Goal: Task Accomplishment & Management: Use online tool/utility

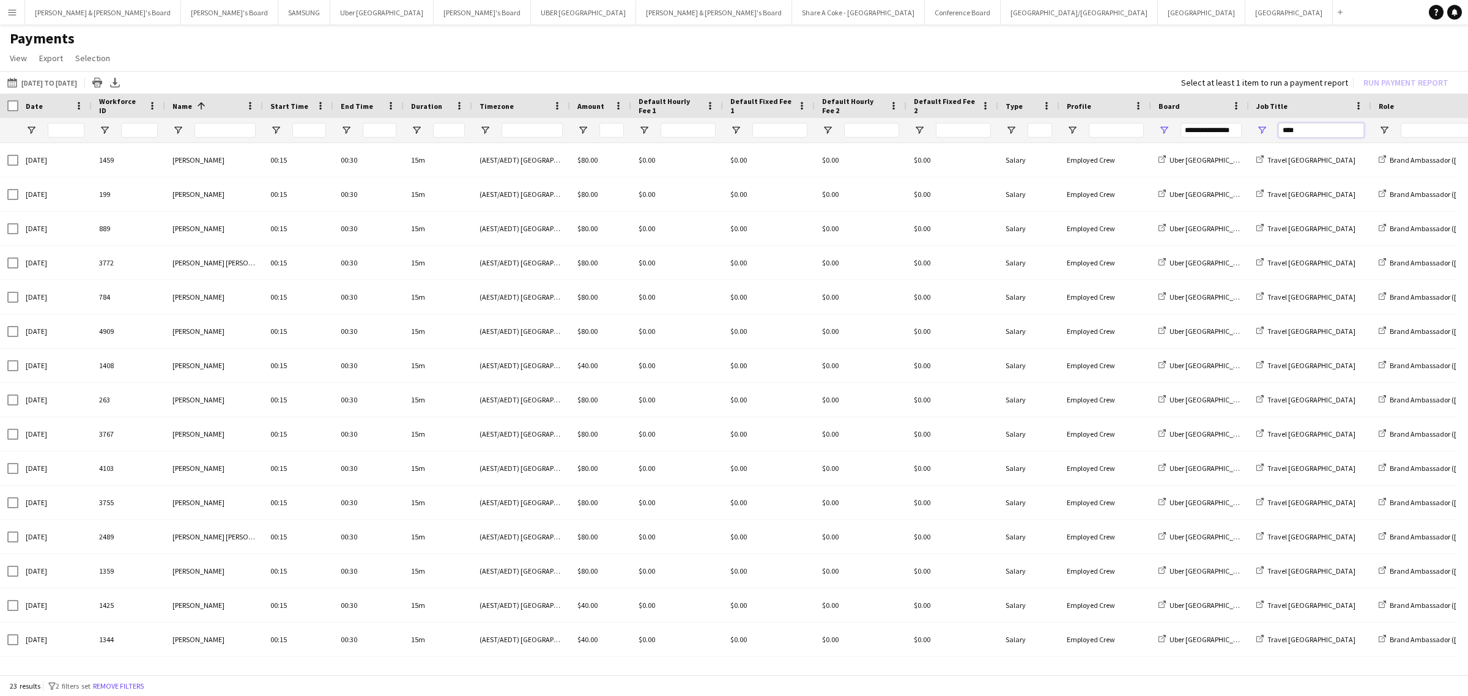
drag, startPoint x: 1320, startPoint y: 132, endPoint x: 1246, endPoint y: 127, distance: 74.1
click at [1246, 127] on div "****" at bounding box center [1022, 130] width 2044 height 24
click at [1320, 129] on input "Job Title Filter Input" at bounding box center [1321, 130] width 86 height 15
click at [13, 17] on app-icon "Menu" at bounding box center [12, 12] width 10 height 10
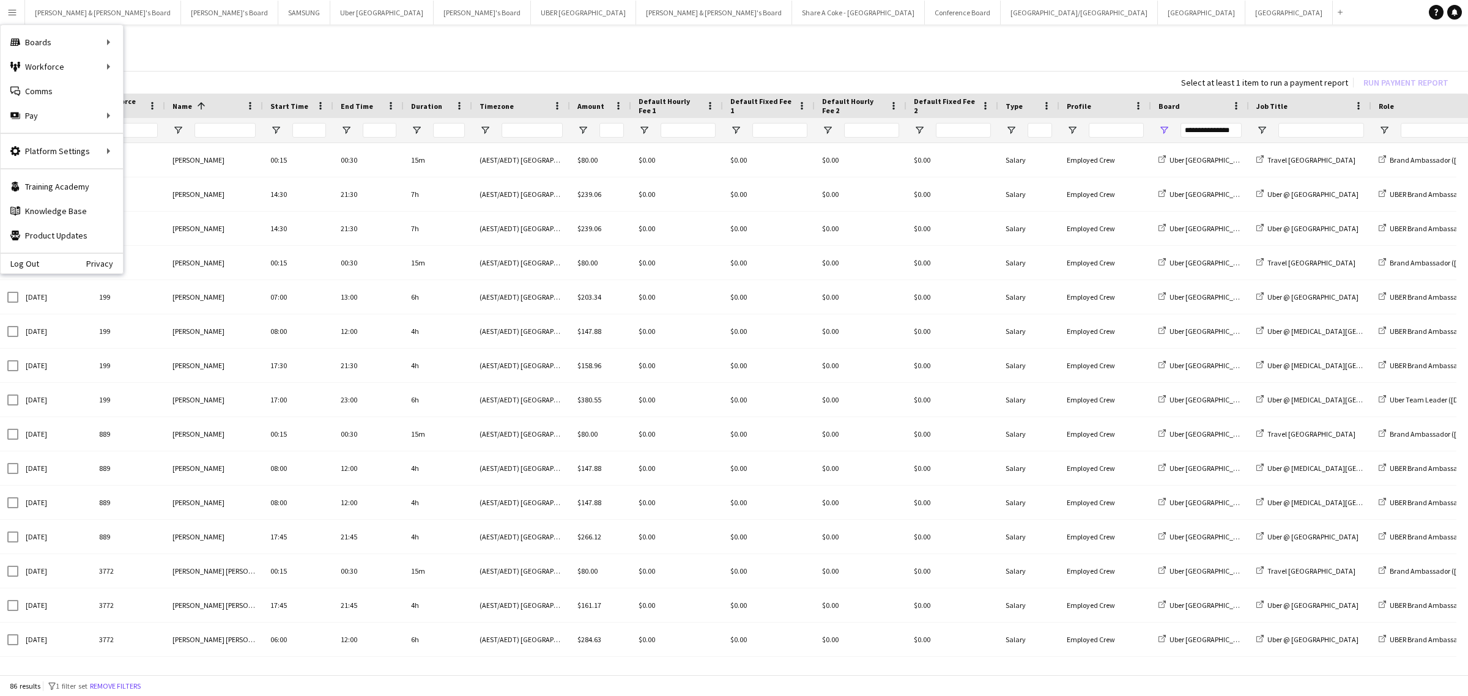
click at [398, 83] on div "[DATE] to [DATE] [DATE] to [DATE] [DATE] This Week This Month [DATE] Last Week …" at bounding box center [734, 82] width 1468 height 23
click at [67, 81] on button "[DATE] to [DATE] [DATE] to [DATE]" at bounding box center [42, 82] width 75 height 15
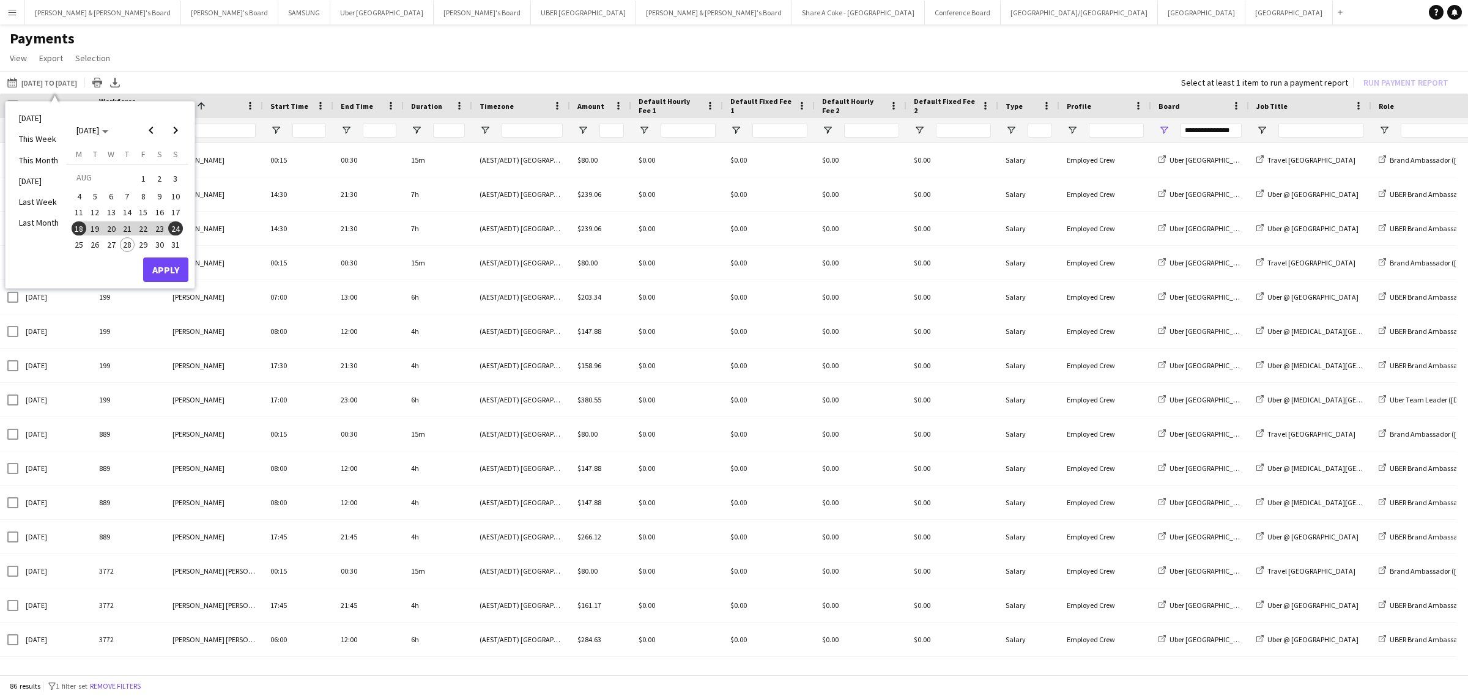
click at [141, 175] on span "1" at bounding box center [143, 178] width 15 height 17
click at [145, 210] on span "15" at bounding box center [143, 212] width 15 height 15
click at [158, 267] on button "Apply" at bounding box center [165, 270] width 45 height 24
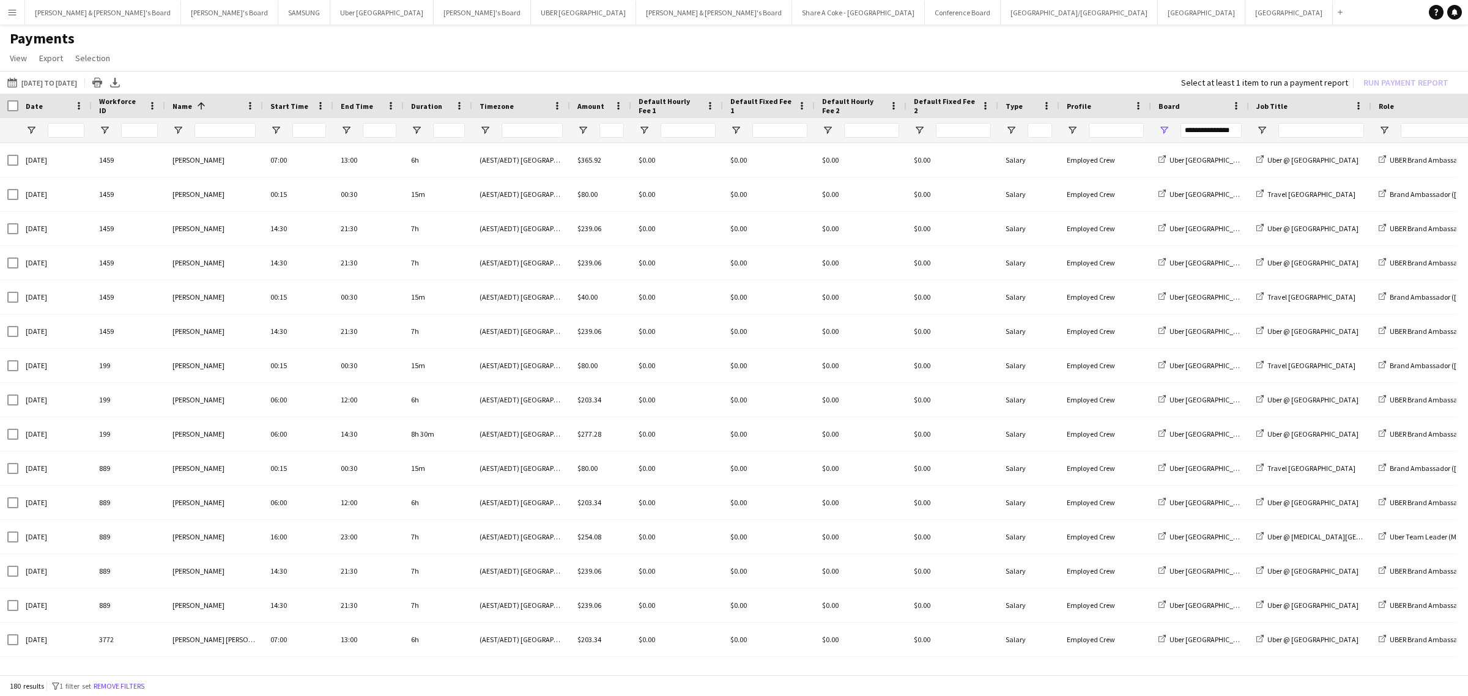
click at [1200, 129] on div "**********" at bounding box center [1211, 130] width 61 height 15
click at [1154, 57] on app-page-menu "View Customise view Customise filters Reset Filters Reset View Reset All Export…" at bounding box center [734, 59] width 1468 height 23
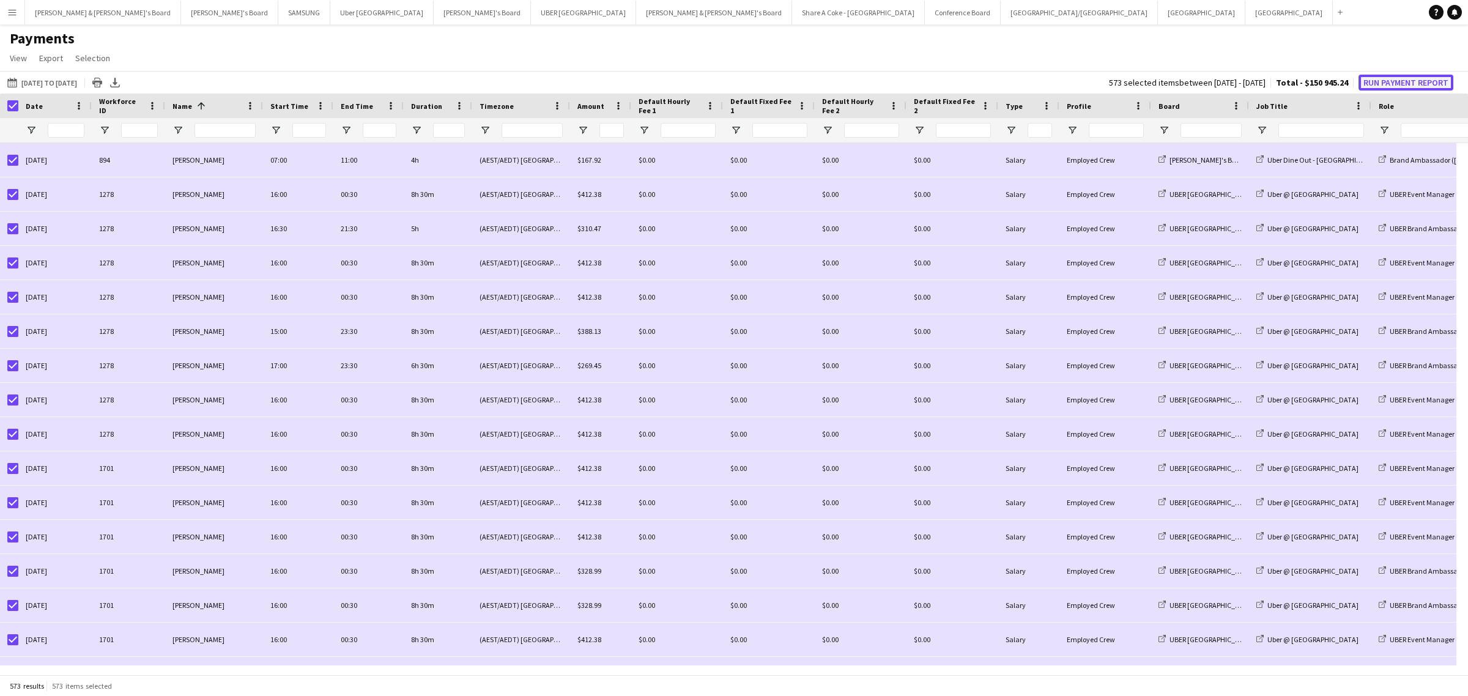
click at [1414, 78] on button "Run Payment Report" at bounding box center [1406, 83] width 95 height 16
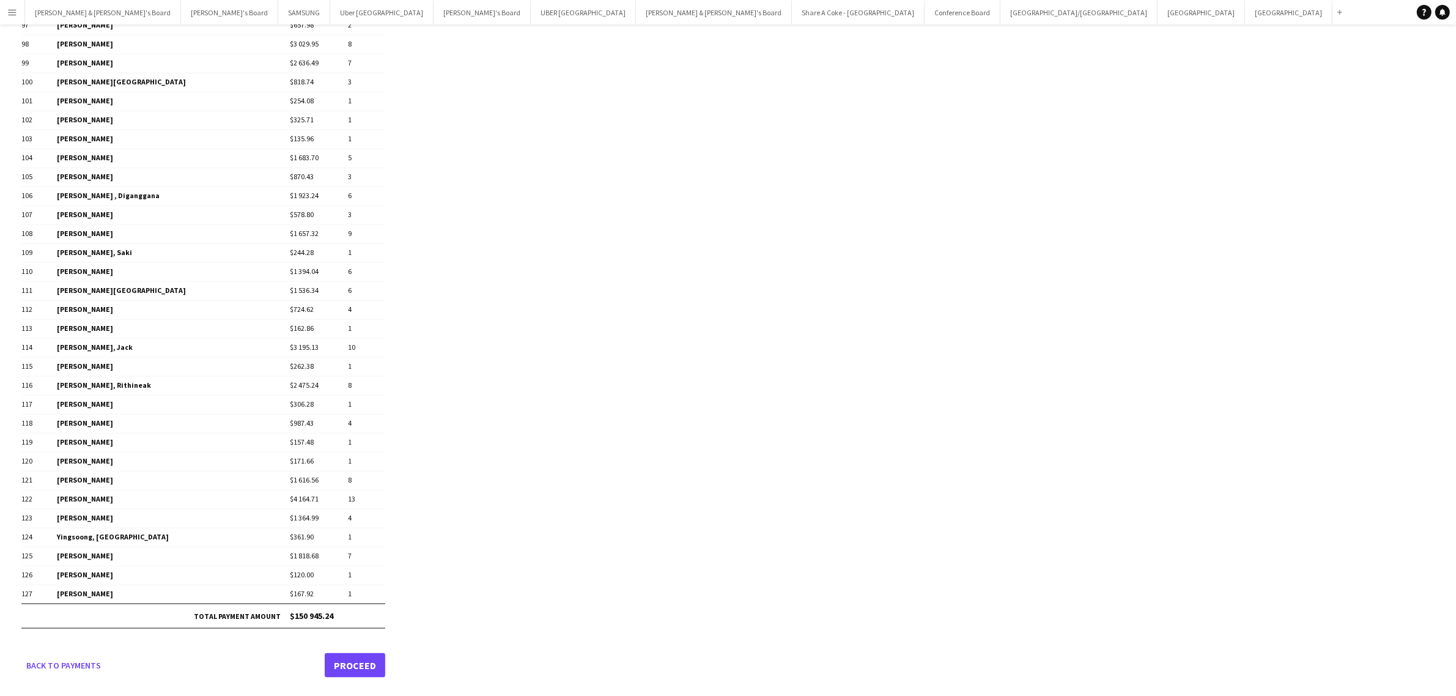
scroll to position [1983, 0]
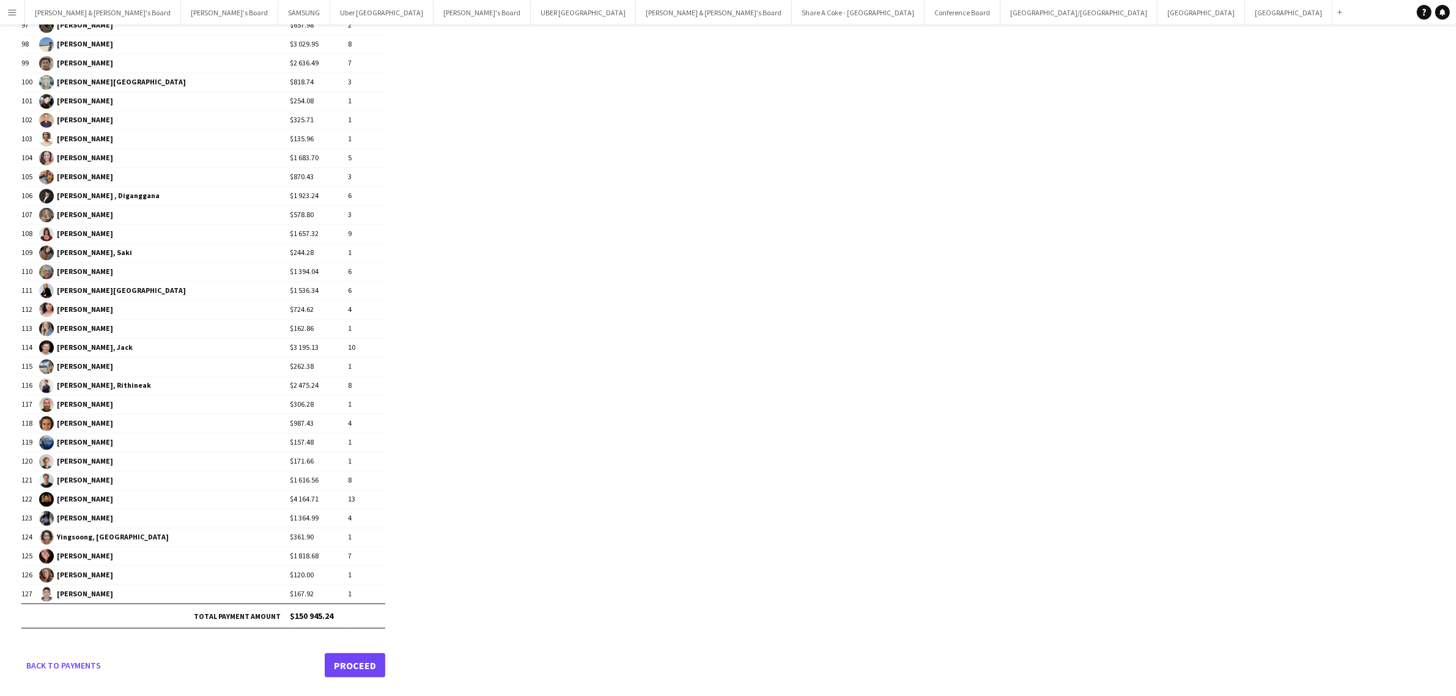
drag, startPoint x: 350, startPoint y: 621, endPoint x: 19, endPoint y: 114, distance: 605.0
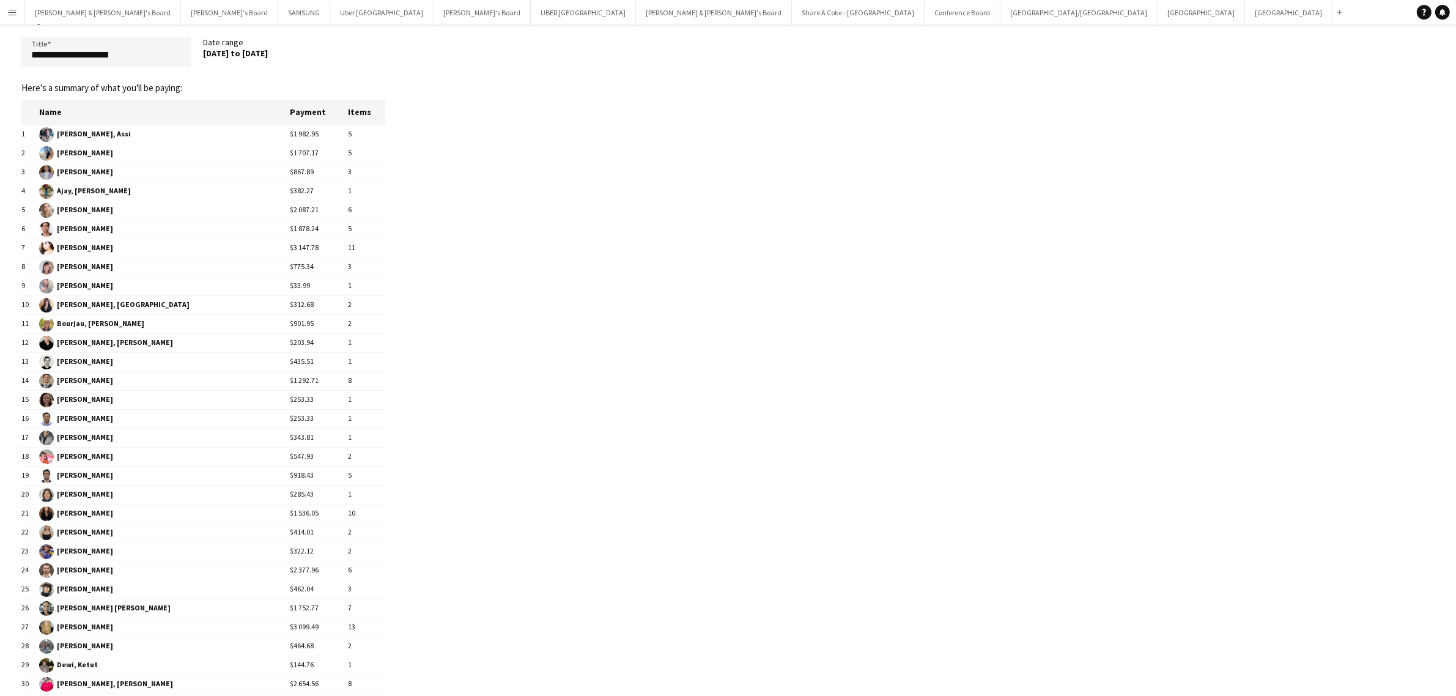
scroll to position [0, 0]
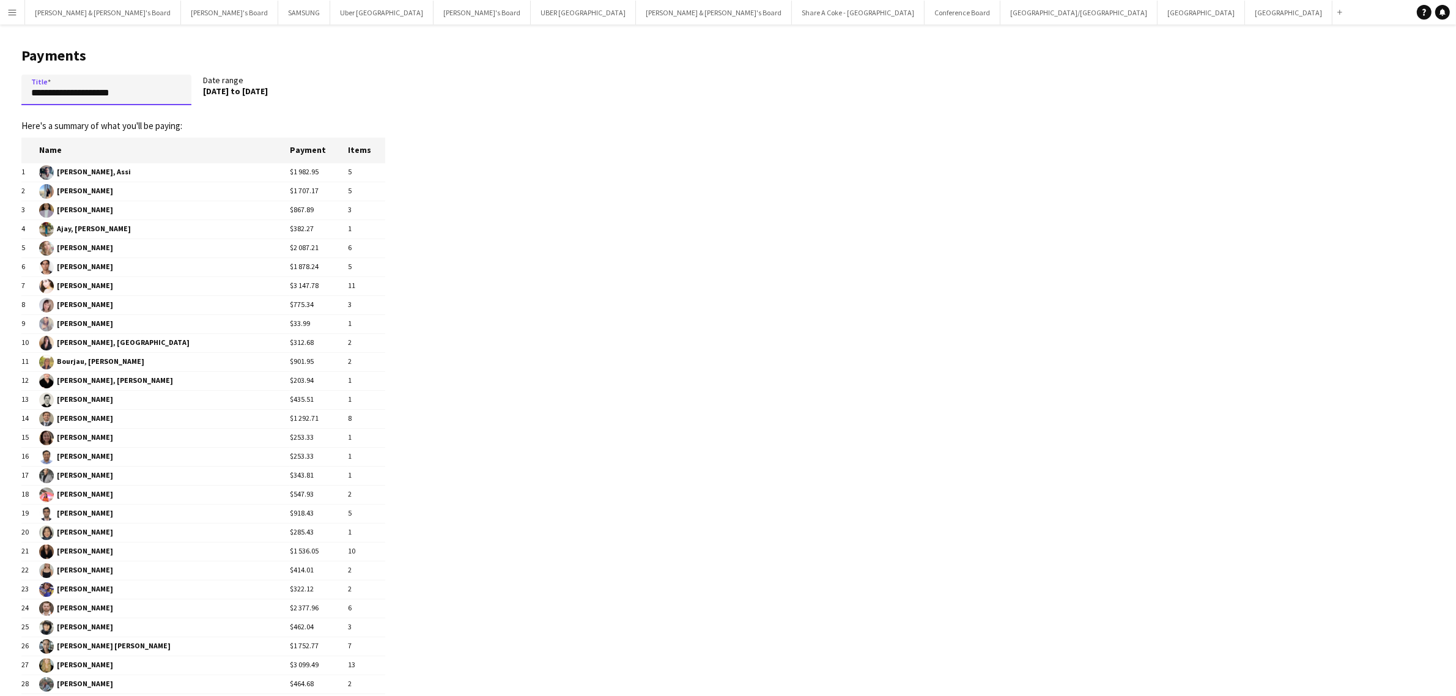
click at [31, 92] on input "**********" at bounding box center [106, 90] width 170 height 31
drag, startPoint x: 174, startPoint y: 91, endPoint x: 0, endPoint y: 102, distance: 174.7
type input "**********"
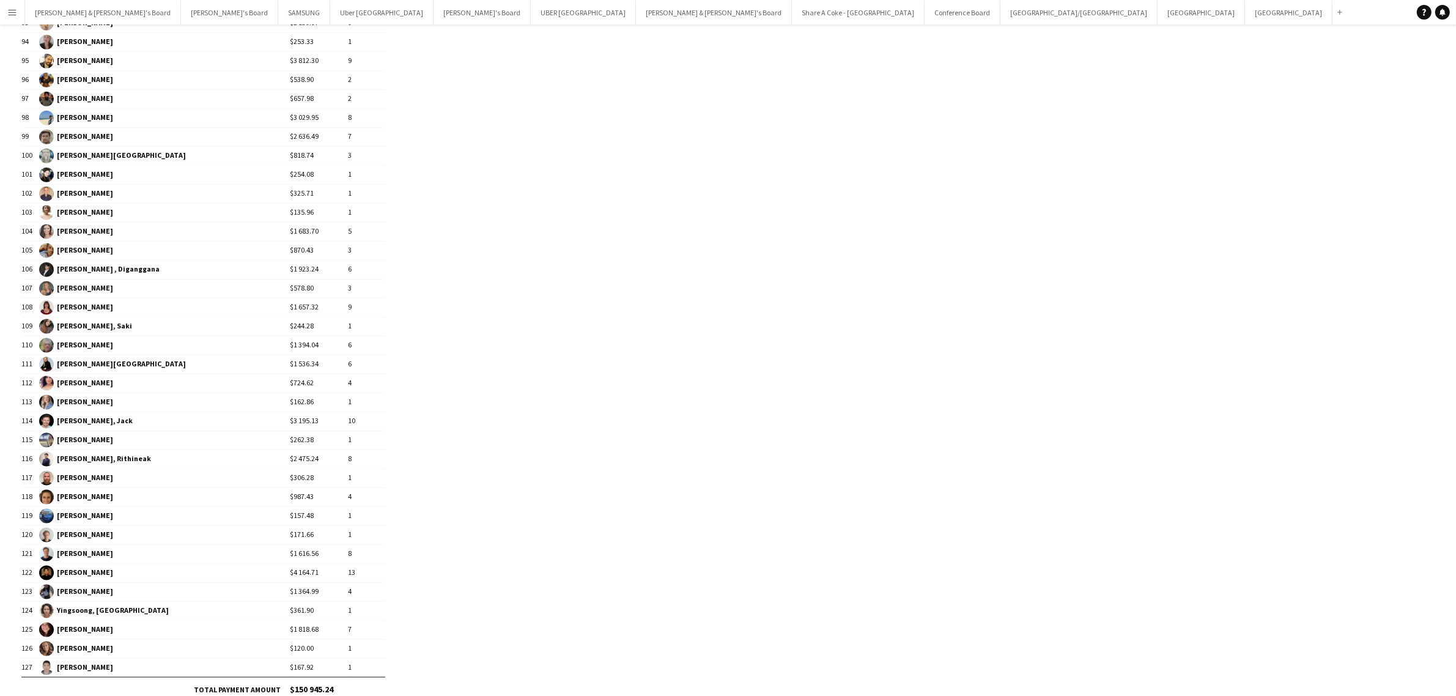
scroll to position [1983, 0]
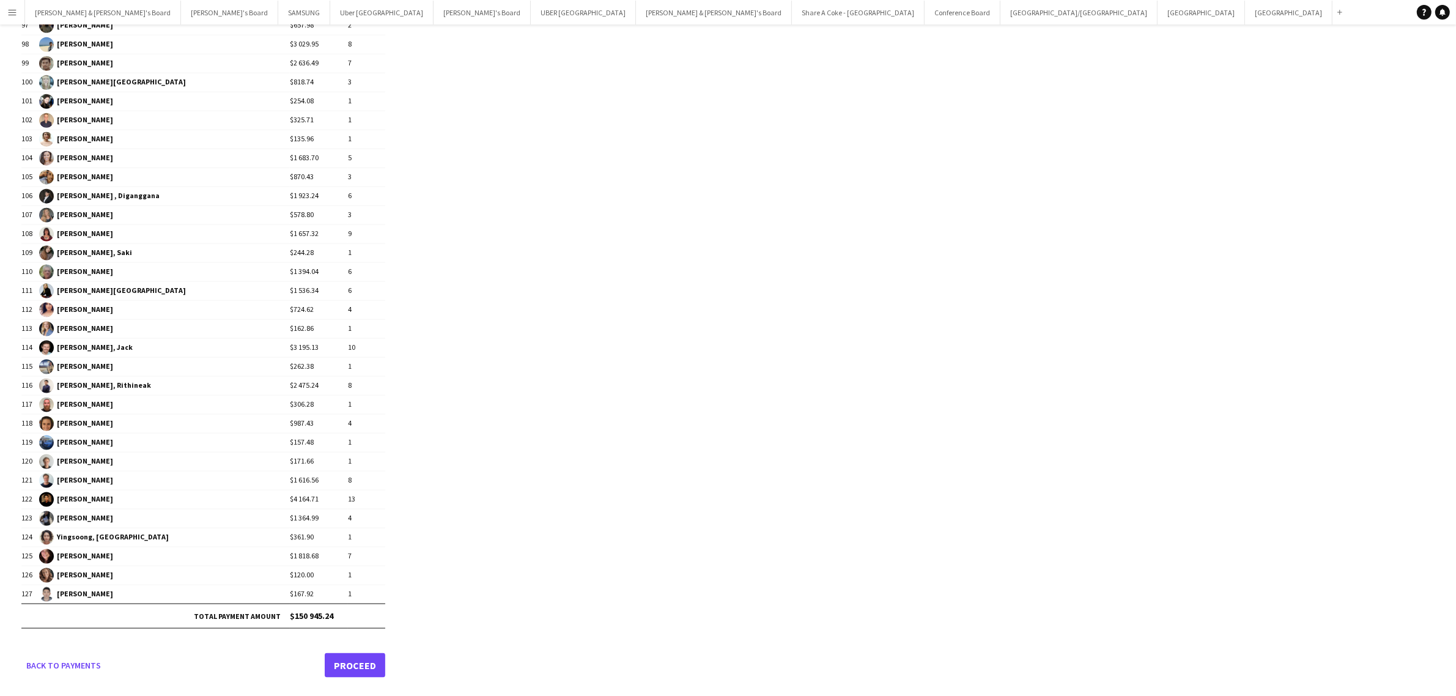
drag, startPoint x: 355, startPoint y: 621, endPoint x: 83, endPoint y: 243, distance: 466.7
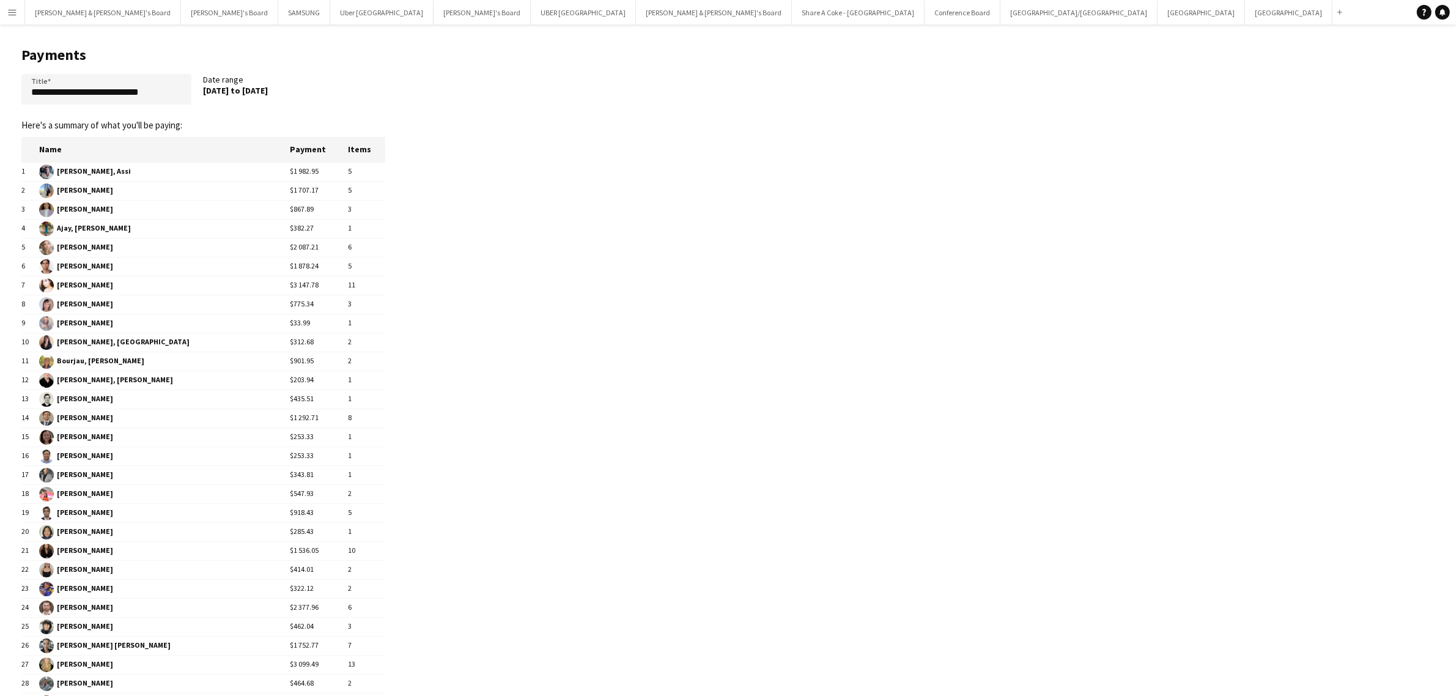
scroll to position [0, 0]
click at [39, 147] on th at bounding box center [30, 150] width 18 height 25
copy table "Name Payment Items 1 Abu-ragheef, Assi $1 982.95 5 2 [PERSON_NAME] $1 707.17 5 …"
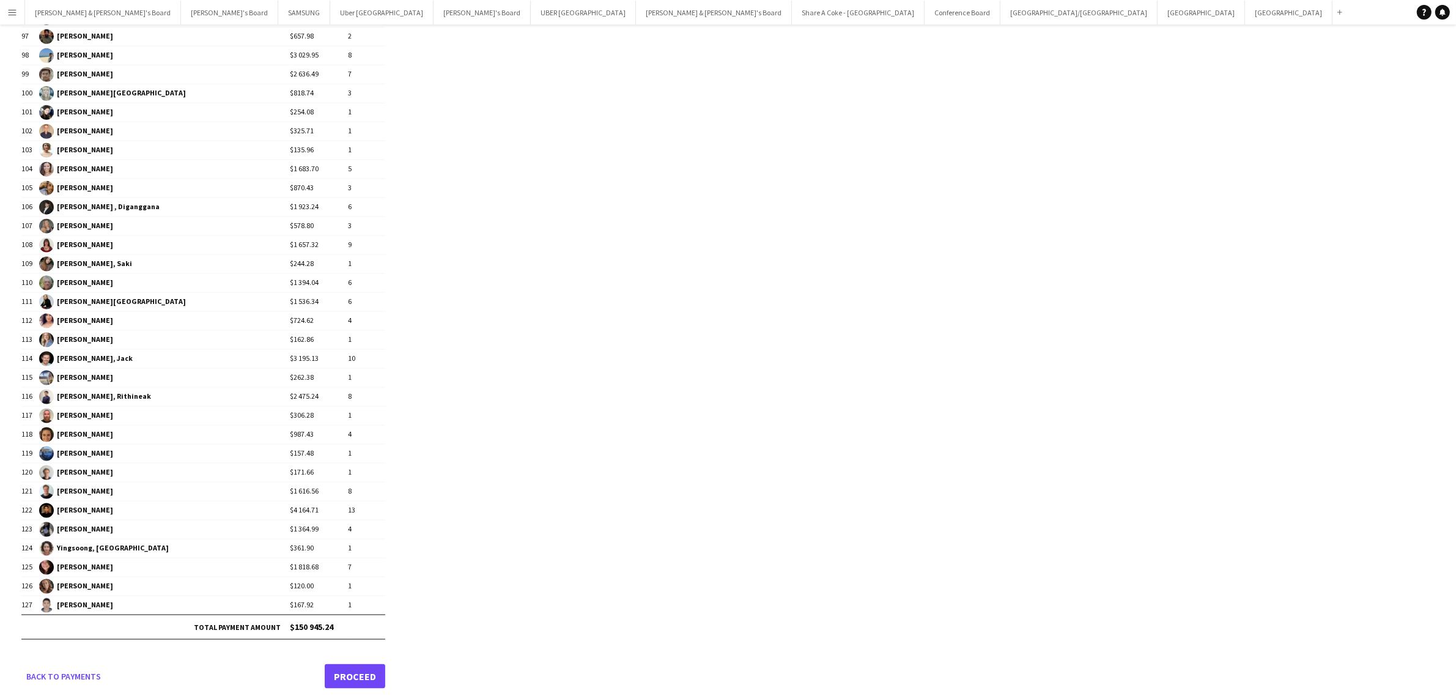
scroll to position [1983, 0]
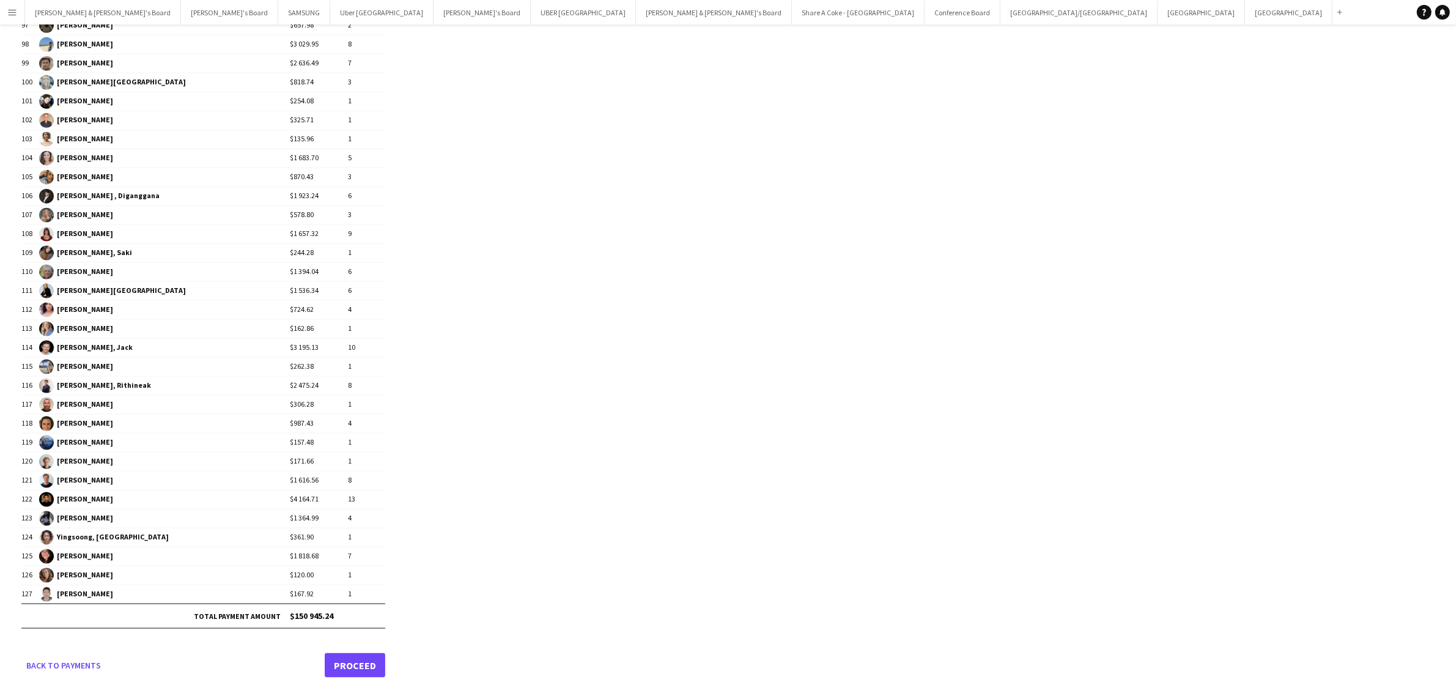
click at [361, 667] on link "Proceed" at bounding box center [355, 665] width 61 height 24
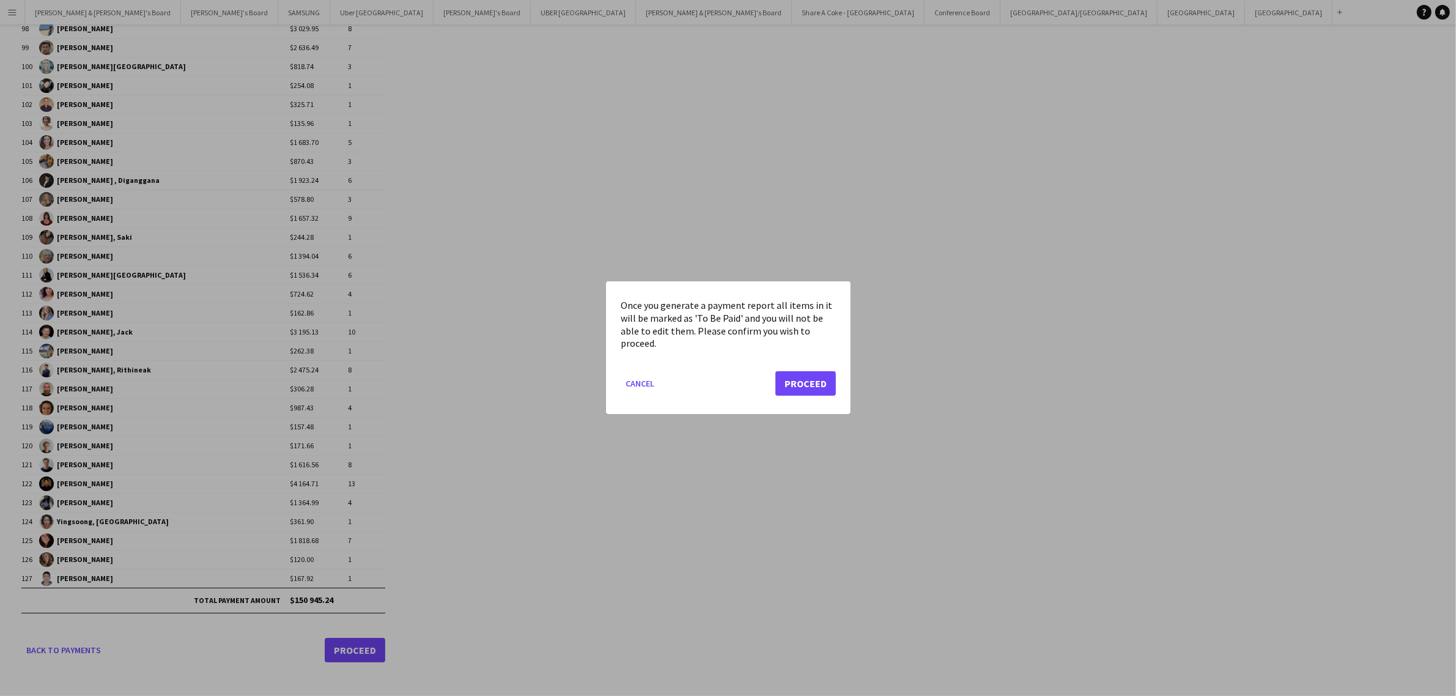
scroll to position [0, 0]
click at [820, 387] on button "Proceed" at bounding box center [806, 384] width 61 height 24
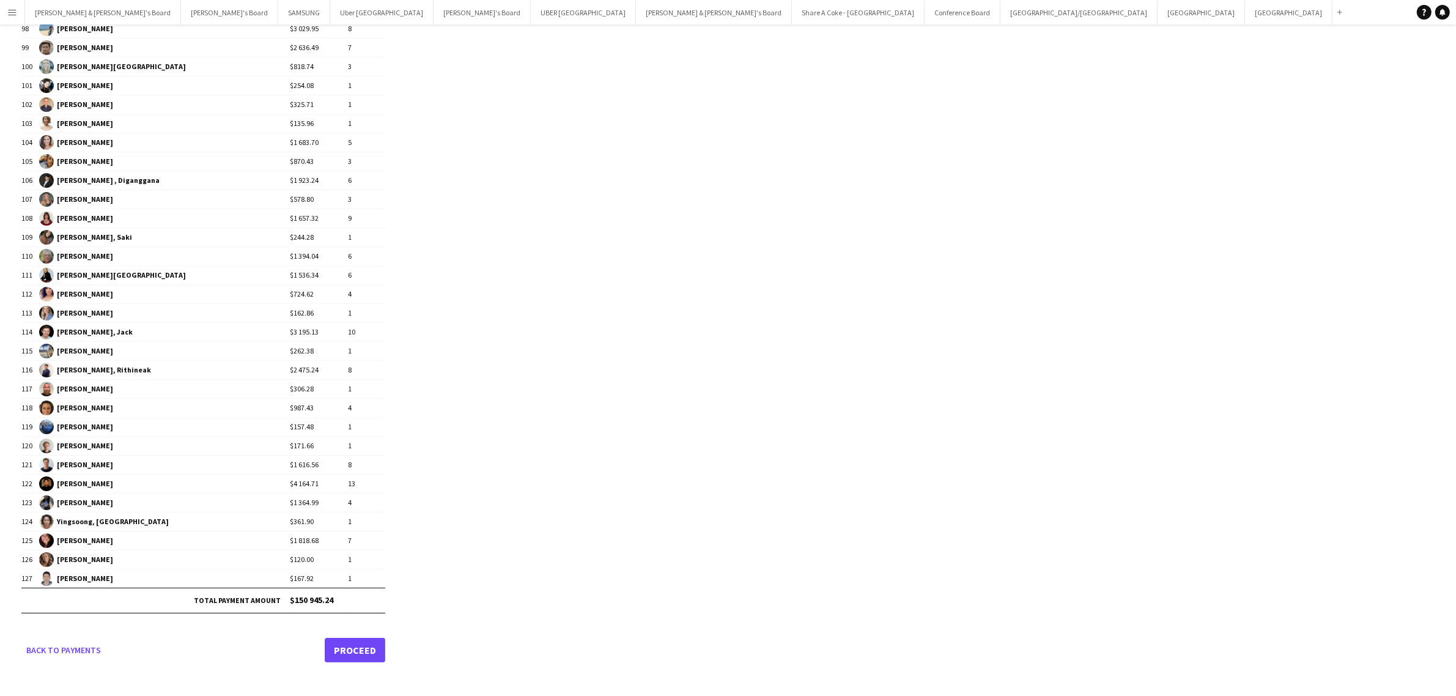
scroll to position [1983, 0]
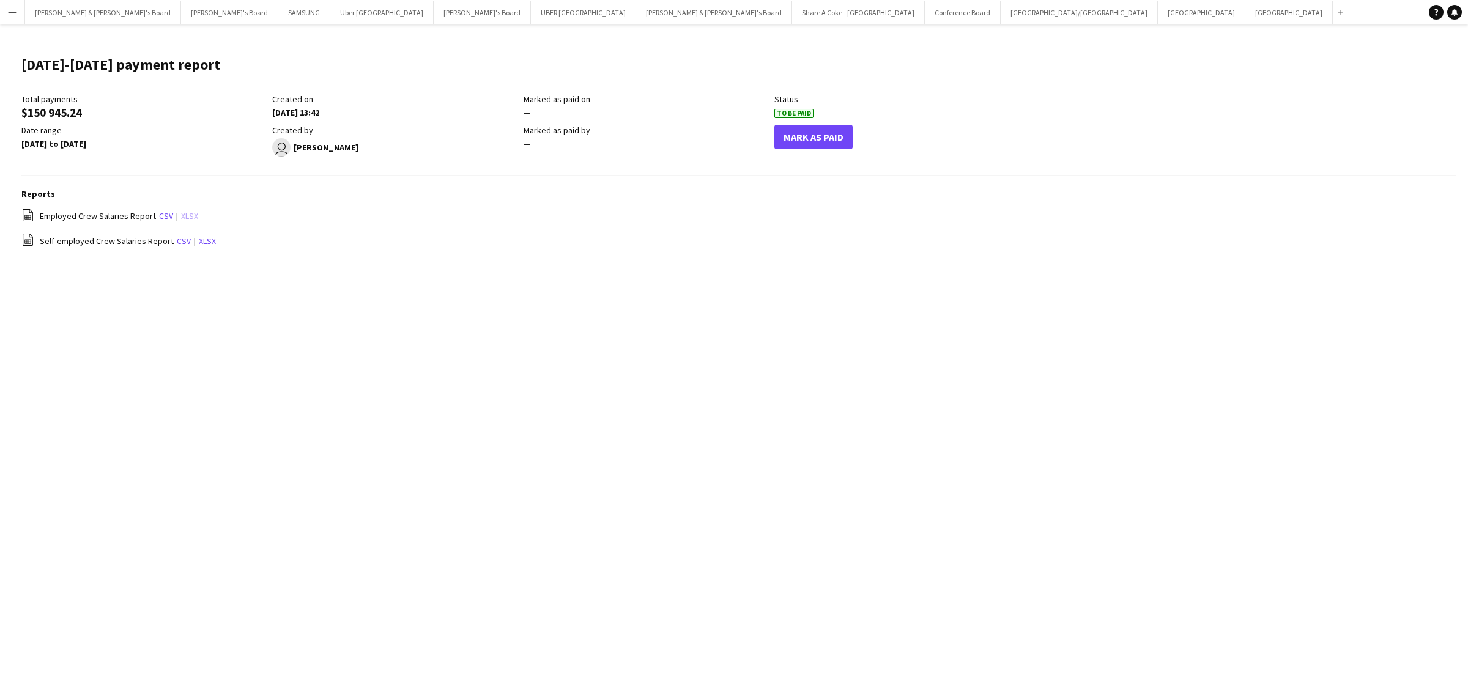
click at [188, 213] on link "xlsx" at bounding box center [189, 215] width 17 height 11
click at [204, 239] on link "xlsx" at bounding box center [207, 241] width 17 height 11
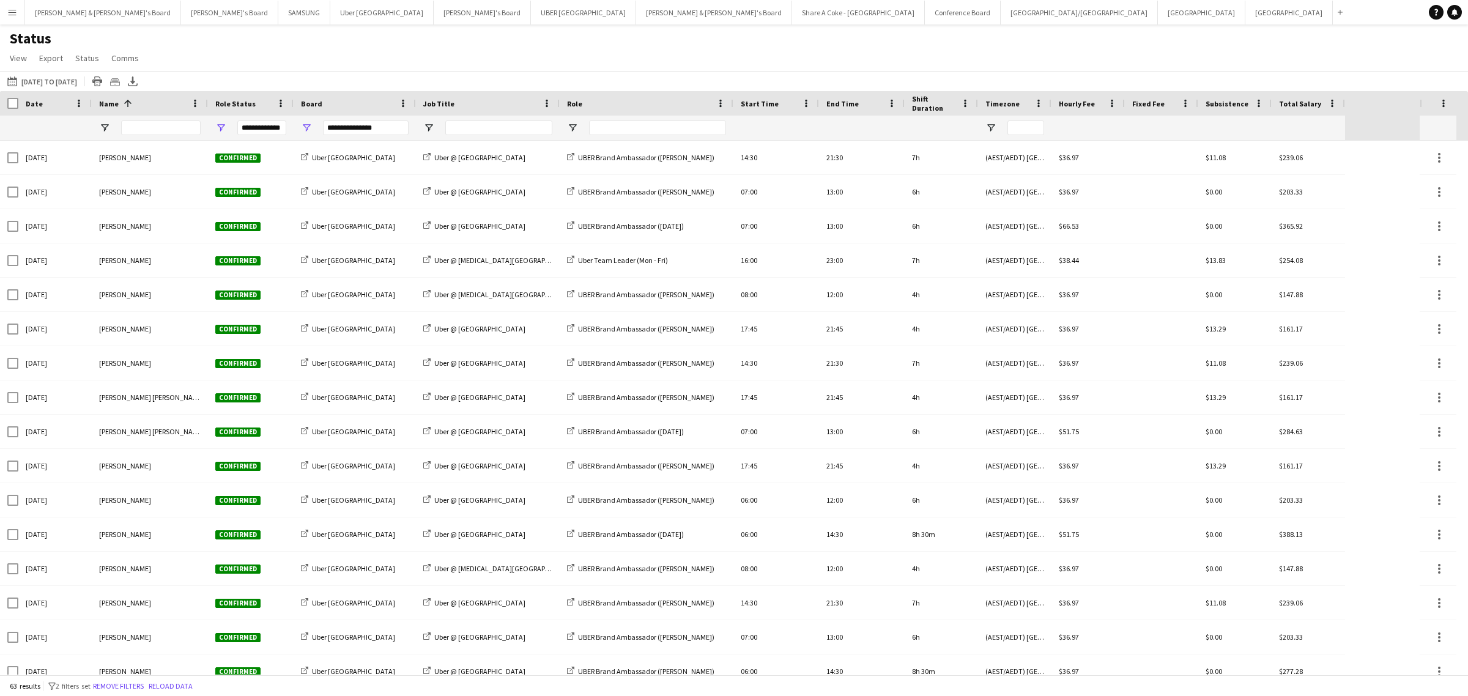
click at [579, 50] on div "Status View Views Default view New view Update view Delete view Edit name Custo…" at bounding box center [734, 50] width 1468 height 42
